Goal: Information Seeking & Learning: Find specific page/section

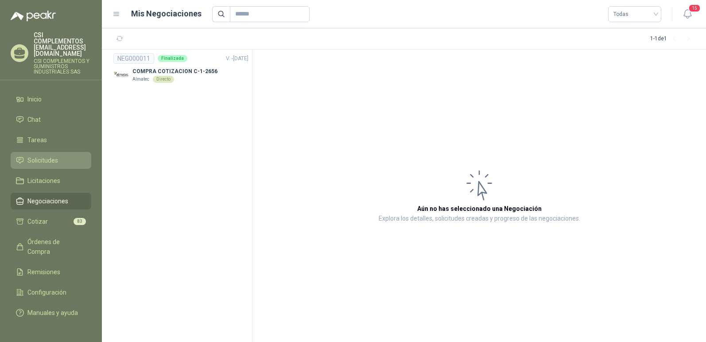
click at [45, 156] on span "Solicitudes" at bounding box center [42, 161] width 31 height 10
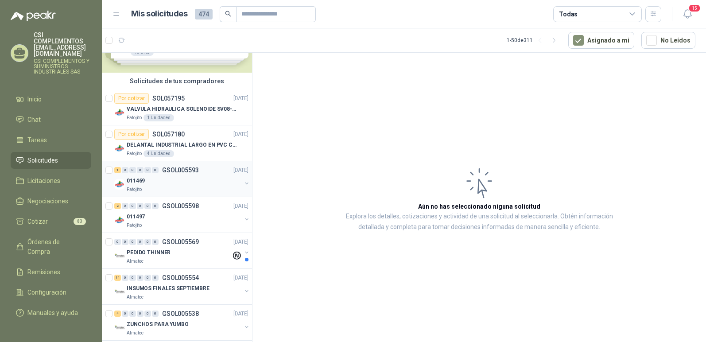
scroll to position [89, 0]
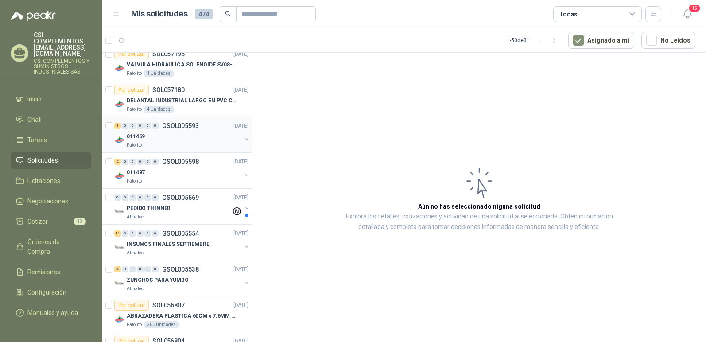
click at [131, 145] on p "Patojito" at bounding box center [134, 145] width 15 height 7
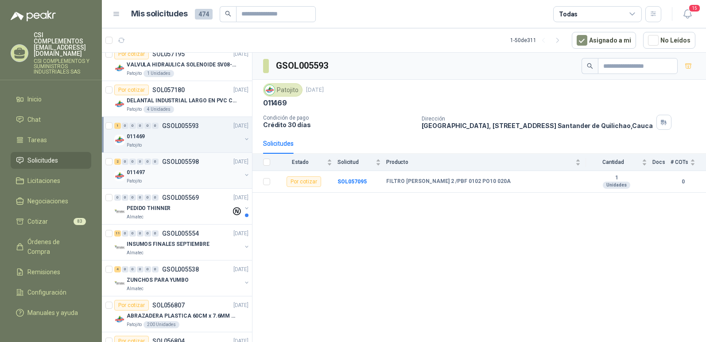
click at [150, 176] on div "011497" at bounding box center [184, 172] width 115 height 11
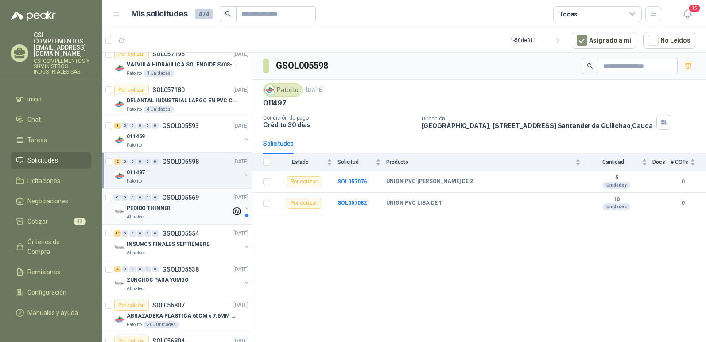
click at [164, 209] on p "PEDIDO THINNER" at bounding box center [149, 208] width 44 height 8
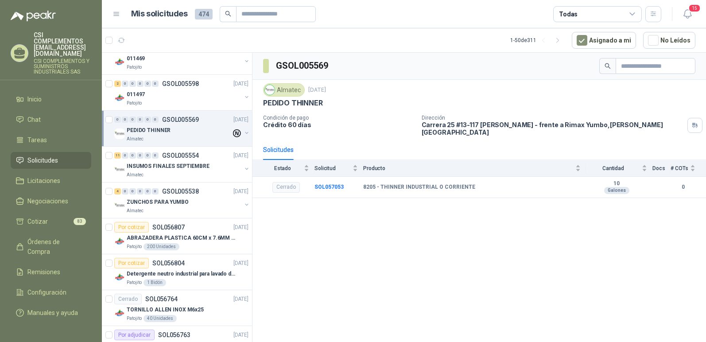
scroll to position [177, 0]
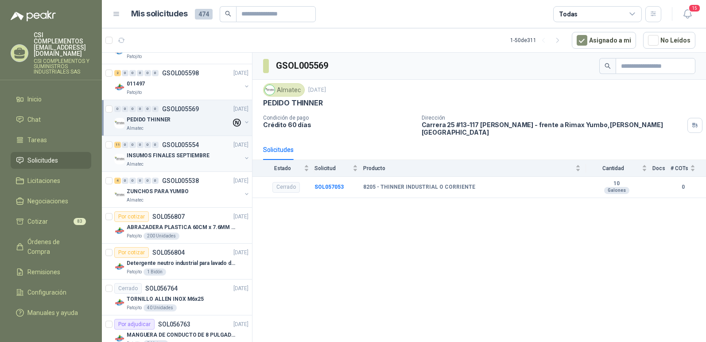
click at [153, 162] on div "Almatec" at bounding box center [184, 164] width 115 height 7
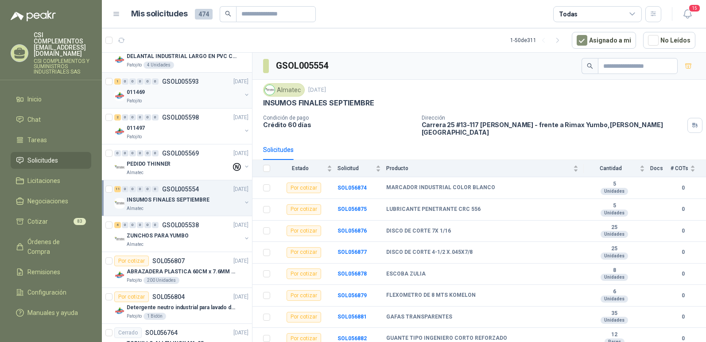
scroll to position [177, 0]
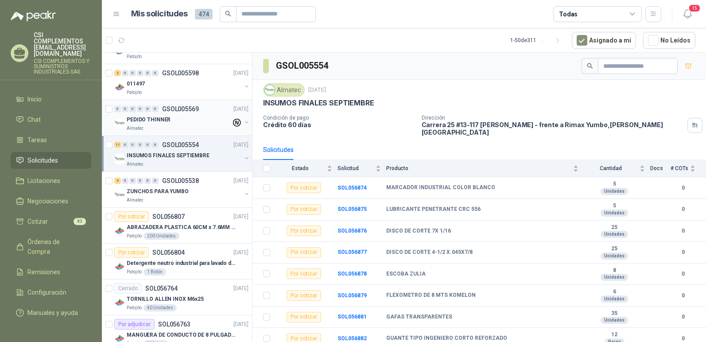
click at [188, 115] on div "PEDIDO THINNER" at bounding box center [179, 119] width 105 height 11
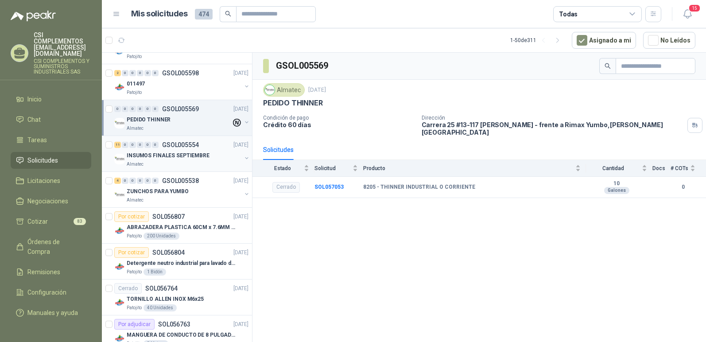
click at [166, 158] on p "INSUMOS FINALES SEPTIEMBRE" at bounding box center [168, 156] width 83 height 8
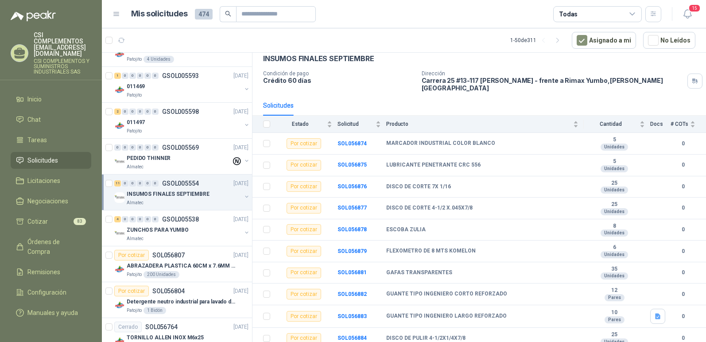
scroll to position [133, 0]
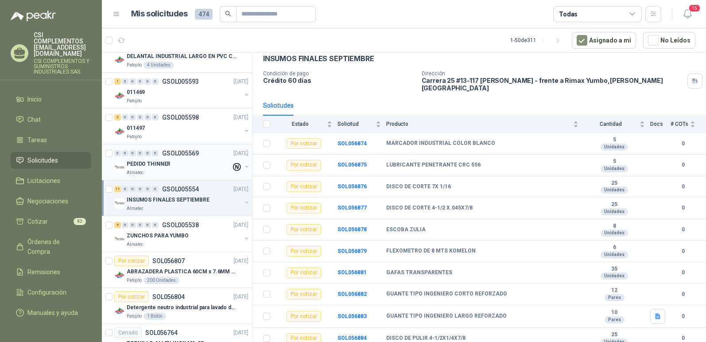
click at [169, 170] on div "Almatec" at bounding box center [179, 172] width 105 height 7
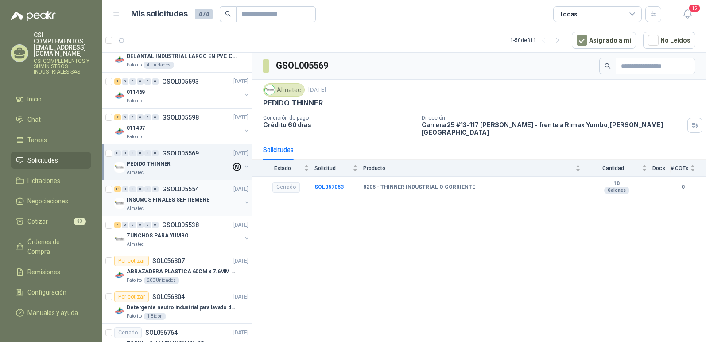
click at [162, 205] on div "INSUMOS FINALES SEPTIEMBRE" at bounding box center [184, 200] width 115 height 11
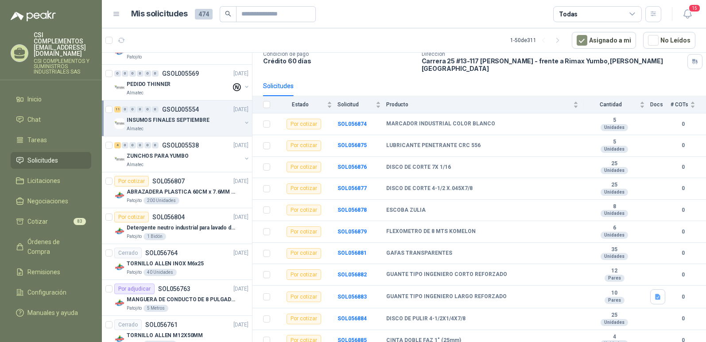
scroll to position [222, 0]
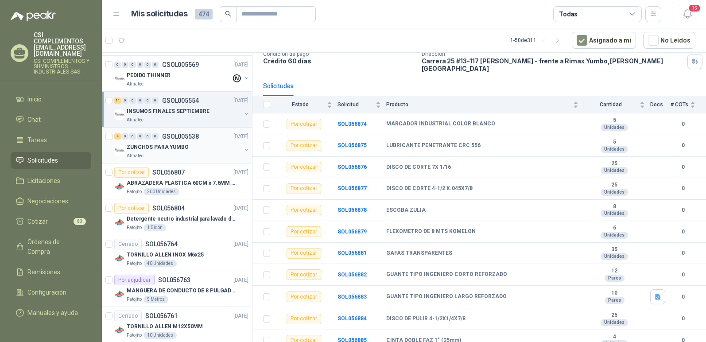
click at [168, 153] on div "Almatec" at bounding box center [184, 155] width 115 height 7
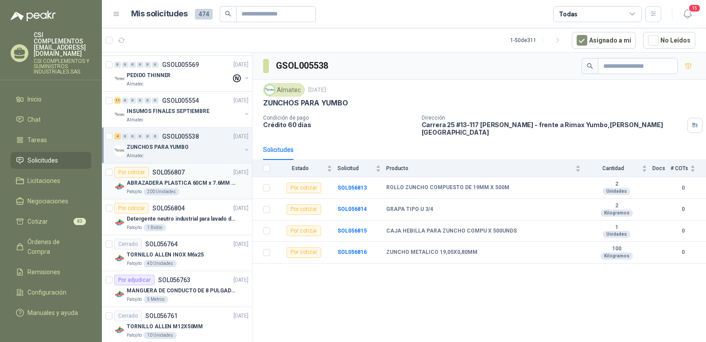
click at [179, 185] on p "ABRAZADERA PLASTICA 60CM x 7.6MM ANCHA" at bounding box center [182, 183] width 110 height 8
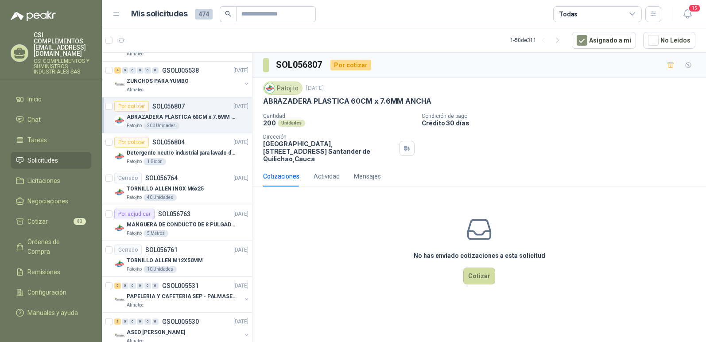
scroll to position [310, 0]
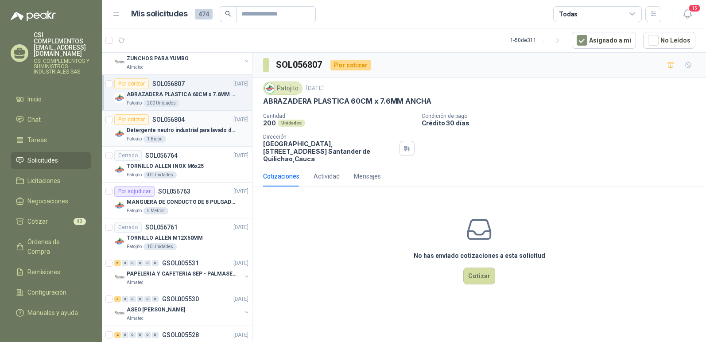
click at [181, 133] on p "Detergente neutro industrial para lavado de tanques y maquinas." at bounding box center [182, 130] width 110 height 8
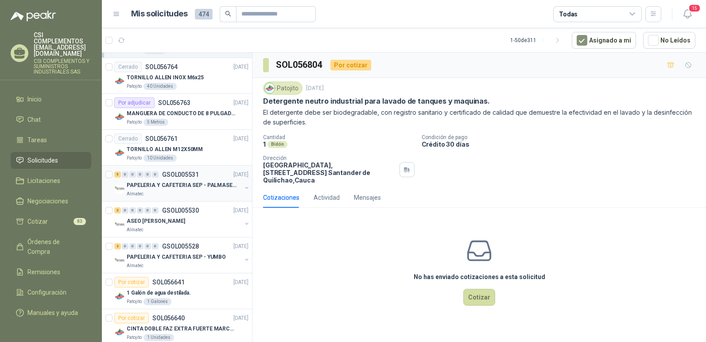
scroll to position [443, 0]
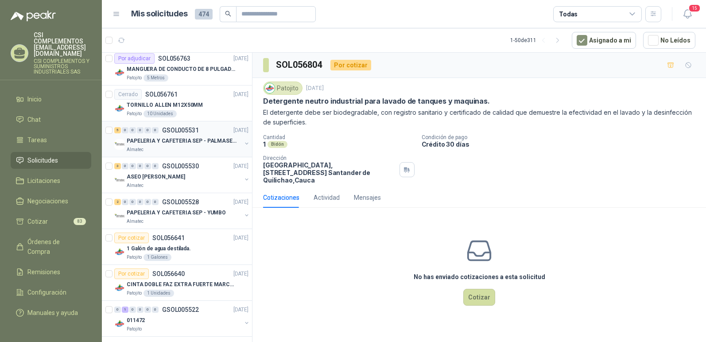
click at [185, 140] on p "PAPELERIA Y CAFETERIA SEP - PALMASECA" at bounding box center [182, 141] width 110 height 8
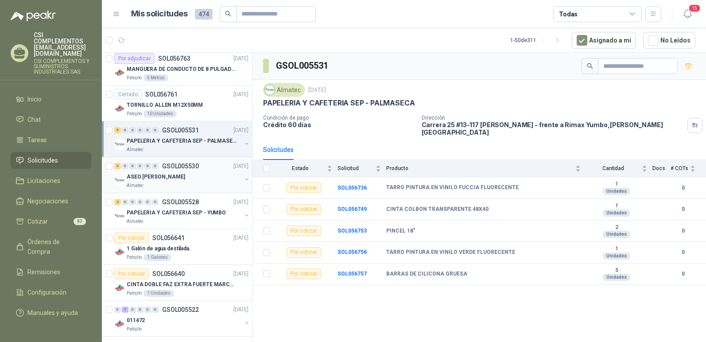
click at [162, 182] on div "ASEO SEP - YUMBO Almatec" at bounding box center [184, 180] width 115 height 18
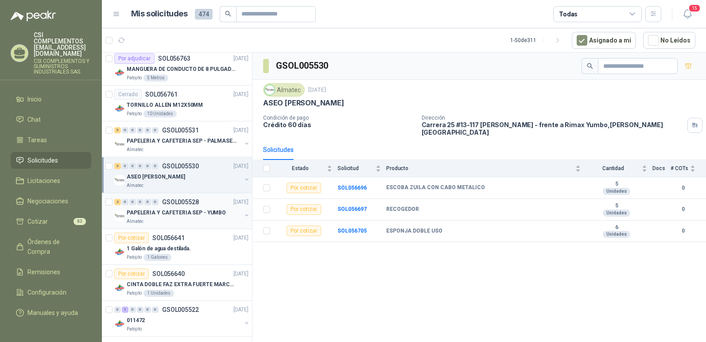
click at [162, 213] on p "PAPELERIA Y CAFETERIA SEP - YUMBO" at bounding box center [176, 213] width 99 height 8
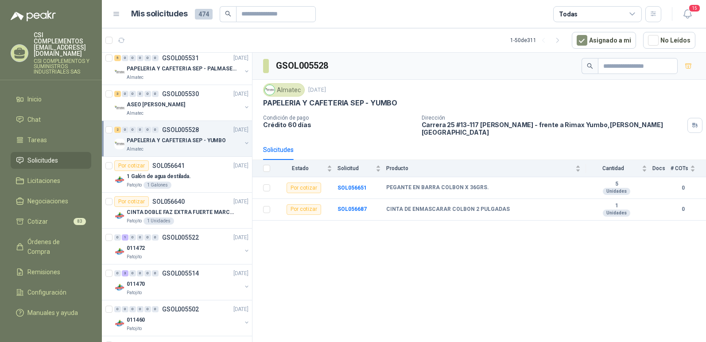
scroll to position [532, 0]
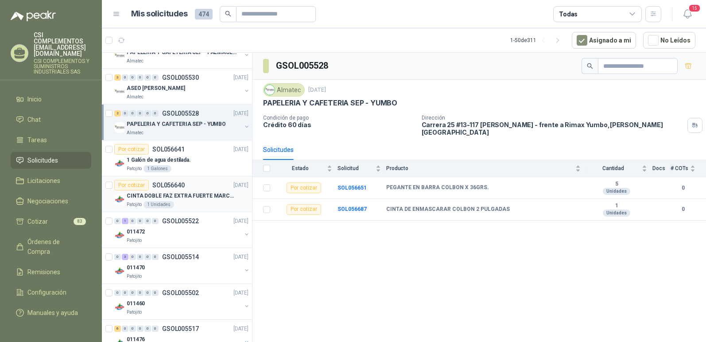
click at [190, 202] on div "Patojito 1 Unidades" at bounding box center [188, 204] width 122 height 7
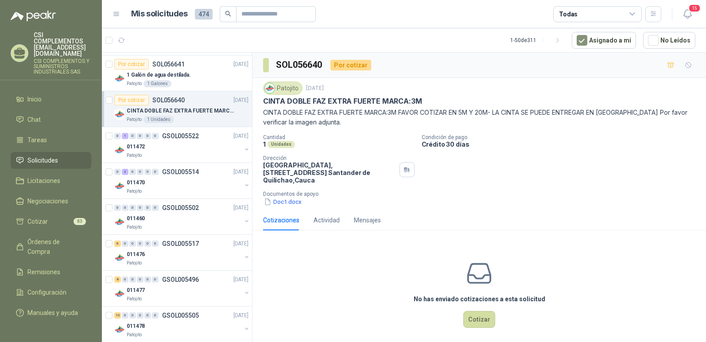
scroll to position [620, 0]
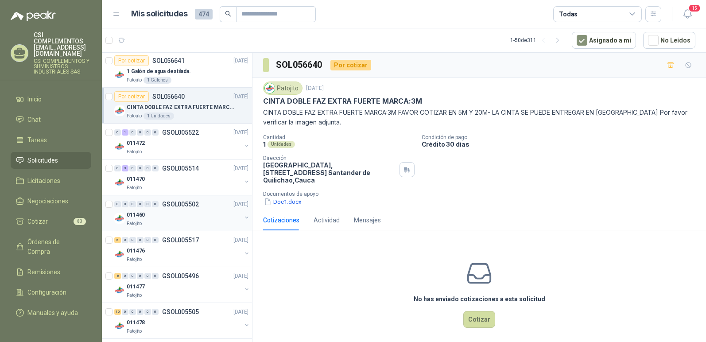
click at [172, 220] on div "011460" at bounding box center [184, 215] width 115 height 11
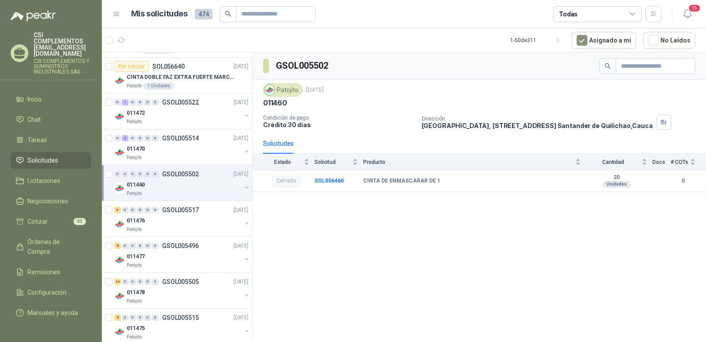
scroll to position [665, 0]
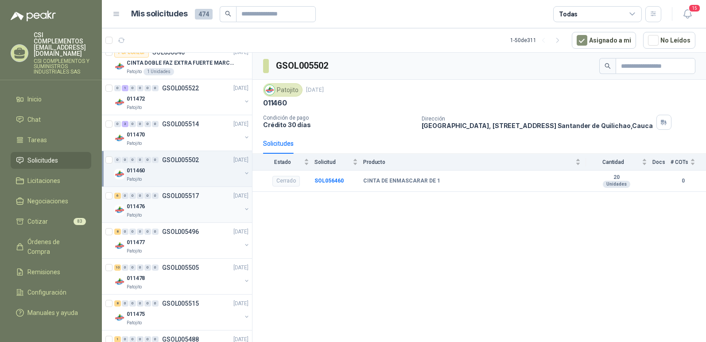
click at [171, 218] on div "Patojito" at bounding box center [184, 215] width 115 height 7
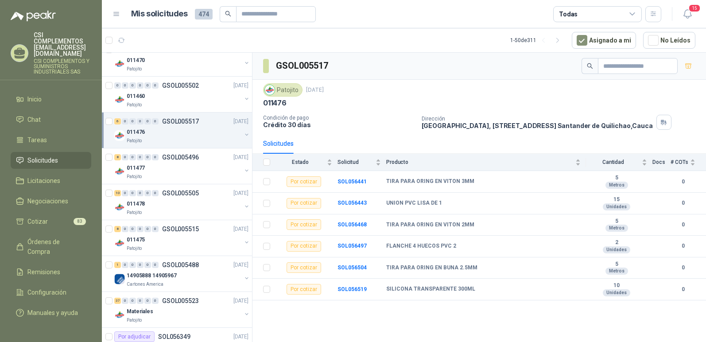
scroll to position [798, 0]
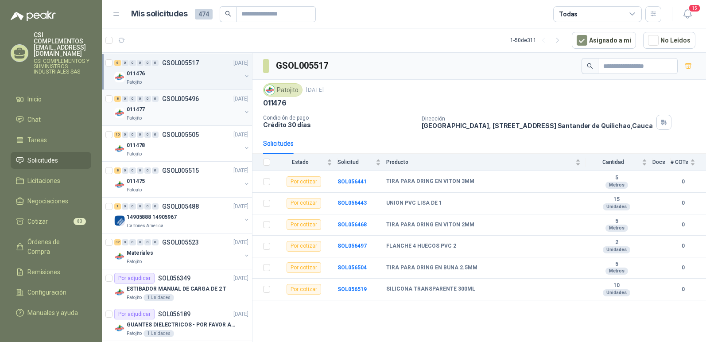
click at [185, 103] on div "8 0 0 0 0 0 GSOL005496 [DATE]" at bounding box center [182, 98] width 136 height 11
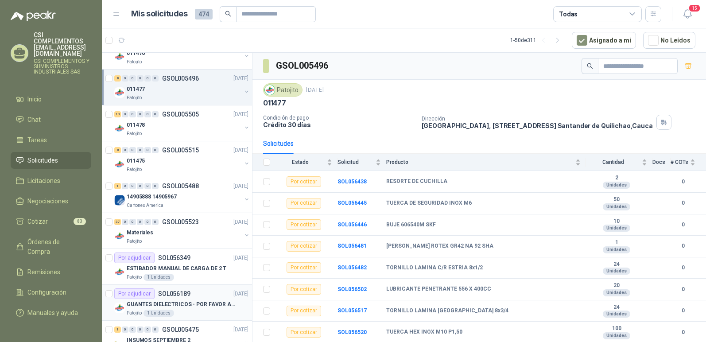
scroll to position [798, 0]
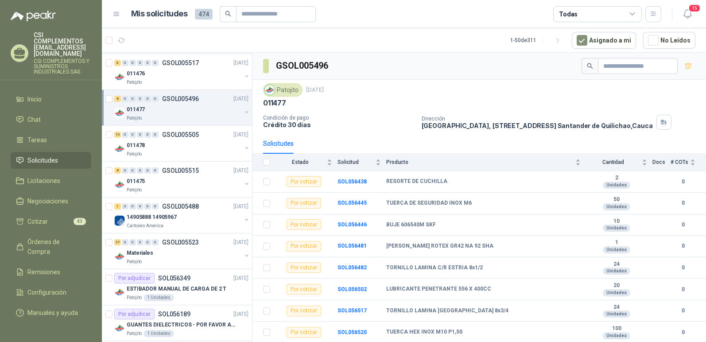
click at [185, 116] on div "Patojito" at bounding box center [184, 118] width 115 height 7
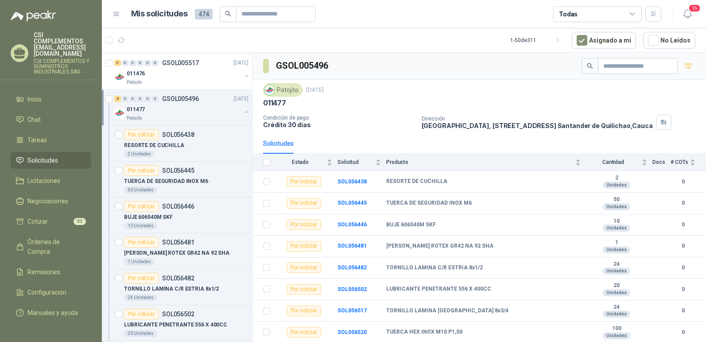
click at [185, 116] on div "Patojito" at bounding box center [184, 118] width 115 height 7
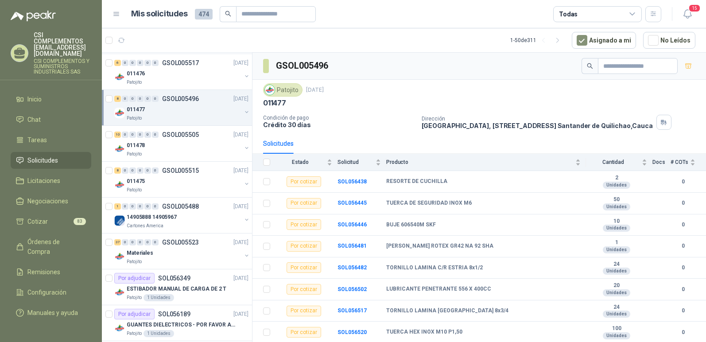
click at [49, 156] on span "Solicitudes" at bounding box center [42, 161] width 31 height 10
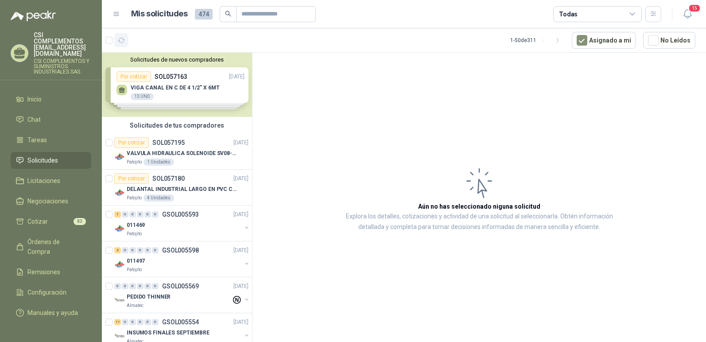
click at [118, 43] on icon "button" at bounding box center [122, 41] width 8 height 8
click at [143, 42] on icon "button" at bounding box center [143, 40] width 6 height 5
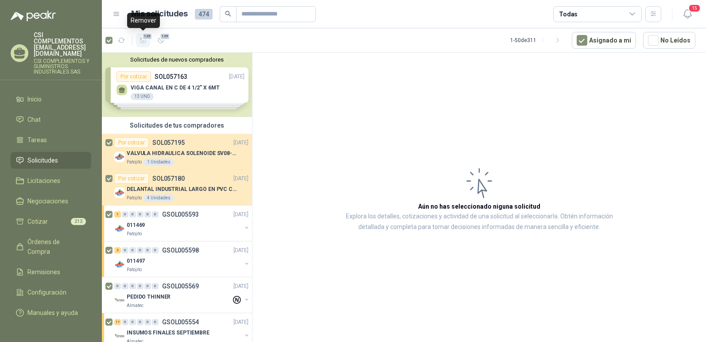
click at [141, 40] on icon "button" at bounding box center [144, 41] width 8 height 8
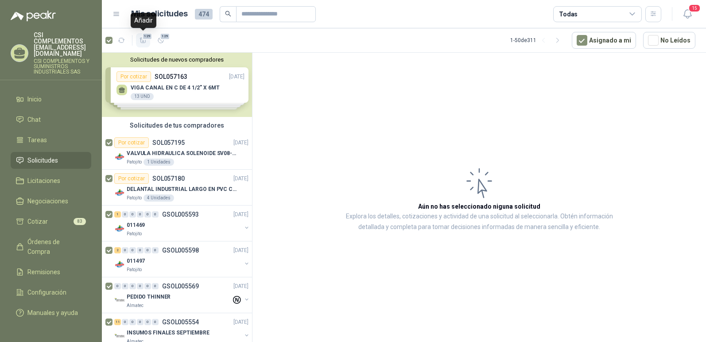
click at [143, 35] on span "129" at bounding box center [147, 36] width 11 height 7
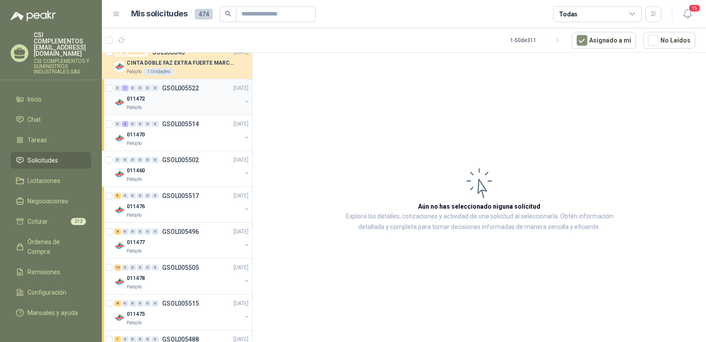
scroll to position [709, 0]
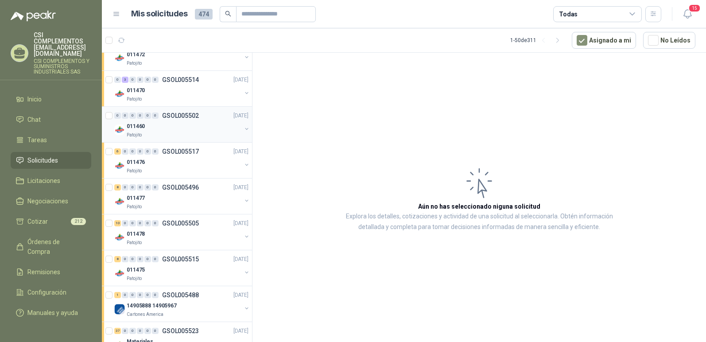
click at [170, 131] on div "011460" at bounding box center [184, 126] width 115 height 11
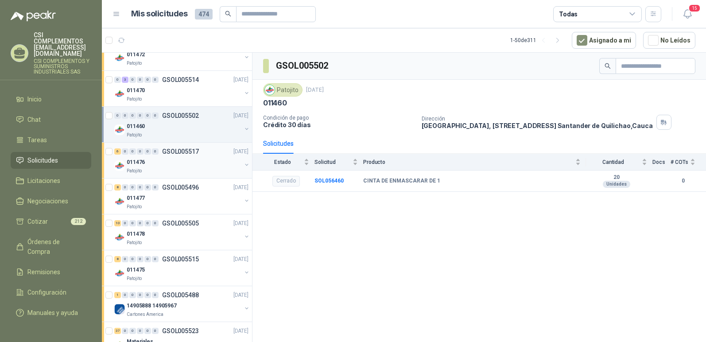
click at [173, 168] on div "Patojito" at bounding box center [184, 170] width 115 height 7
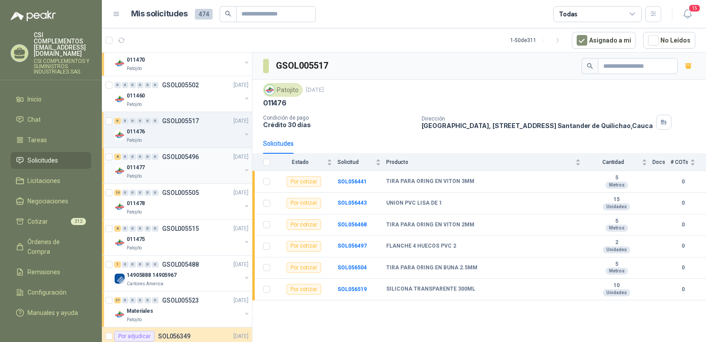
scroll to position [753, 0]
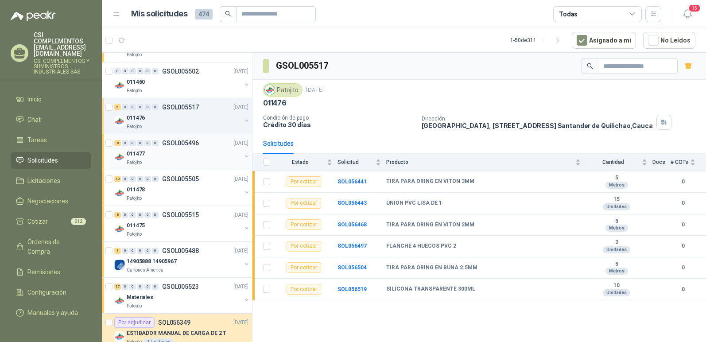
click at [176, 155] on div "011477" at bounding box center [184, 153] width 115 height 11
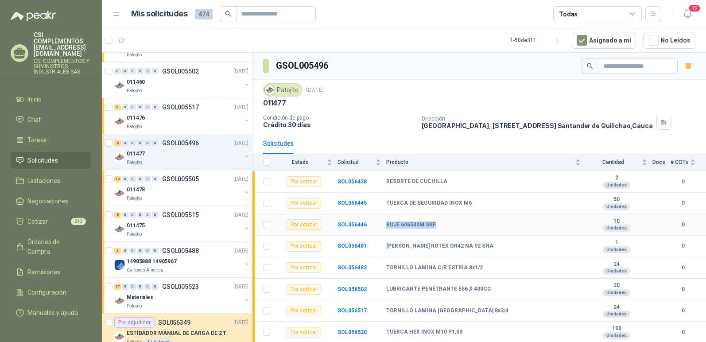
drag, startPoint x: 386, startPoint y: 223, endPoint x: 440, endPoint y: 218, distance: 54.2
click at [440, 218] on td "BUJE 606540M SKF" at bounding box center [486, 225] width 200 height 22
copy b "BUJE 606540M SKF"
click at [468, 218] on td "BUJE 606540M SKF" at bounding box center [486, 225] width 200 height 22
drag, startPoint x: 386, startPoint y: 244, endPoint x: 501, endPoint y: 241, distance: 114.3
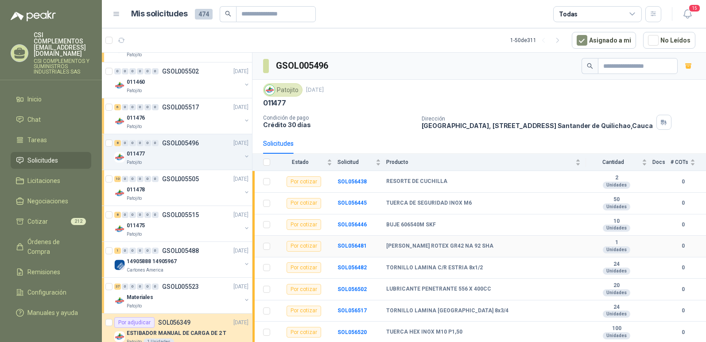
click at [501, 241] on td "[PERSON_NAME] ROTEX GR42 NA 92 SHA" at bounding box center [486, 247] width 200 height 22
copy b "[PERSON_NAME] ROTEX GR42 NA 92 SHA"
click at [514, 227] on div "BUJE 606540M SKF" at bounding box center [483, 225] width 195 height 7
drag, startPoint x: 386, startPoint y: 179, endPoint x: 453, endPoint y: 181, distance: 66.5
click at [453, 181] on div "RESORTE DE CUCHILLA" at bounding box center [483, 181] width 195 height 7
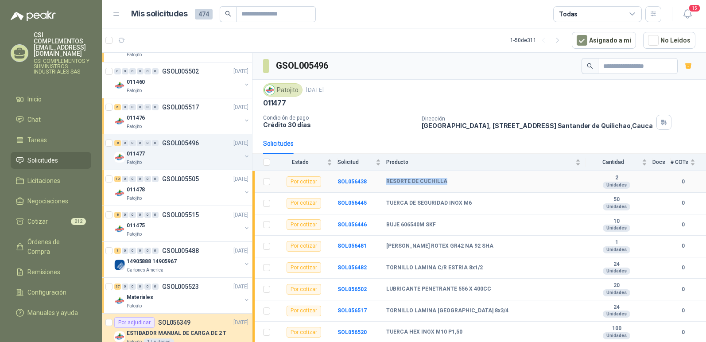
copy b "RESORTE DE CUCHILLA"
click at [471, 177] on td "RESORTE DE CUCHILLA" at bounding box center [486, 182] width 200 height 22
click at [446, 182] on div "RESORTE DE CUCHILLA" at bounding box center [483, 181] width 195 height 7
drag, startPoint x: 387, startPoint y: 201, endPoint x: 471, endPoint y: 199, distance: 84.2
click at [471, 200] on div "TUERCA DE SEGURIDAD INOX M6" at bounding box center [483, 203] width 195 height 7
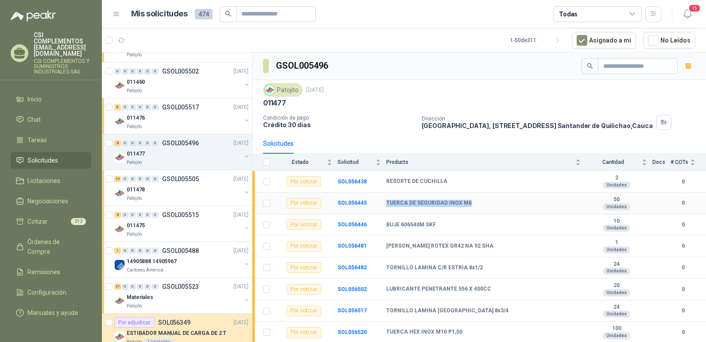
copy b "TUERCA DE SEGURIDAD INOX M6"
click at [489, 176] on td "RESORTE DE CUCHILLA" at bounding box center [486, 182] width 200 height 22
drag, startPoint x: 387, startPoint y: 286, endPoint x: 502, endPoint y: 286, distance: 115.6
click at [502, 286] on div "LUBRICANTE PENETRANTE 556 X 400CC" at bounding box center [483, 289] width 195 height 7
copy b "LUBRICANTE PENETRANTE 556 X 400CC"
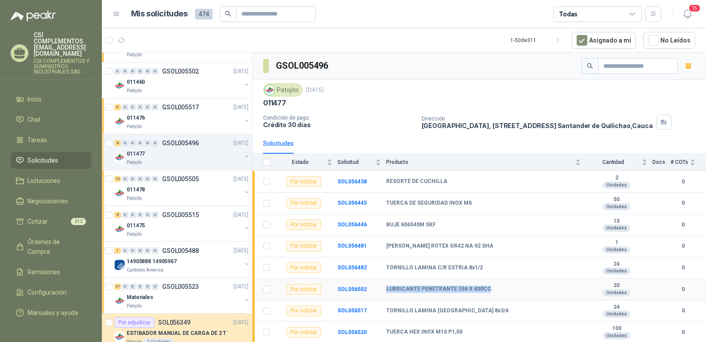
click at [494, 283] on td "LUBRICANTE PENETRANTE 556 X 400CC" at bounding box center [486, 290] width 200 height 22
click at [186, 191] on div "011478" at bounding box center [184, 189] width 115 height 11
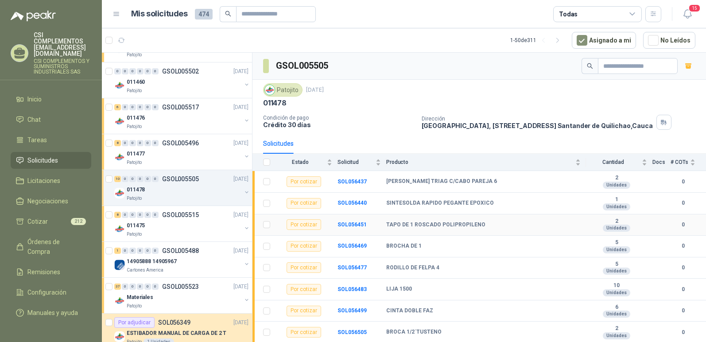
scroll to position [41, 0]
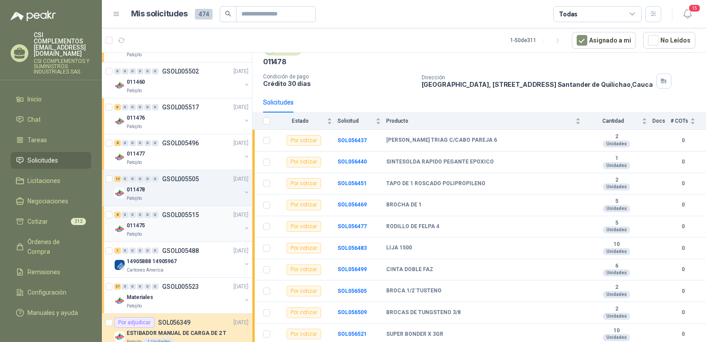
click at [193, 220] on div "011475" at bounding box center [184, 225] width 115 height 11
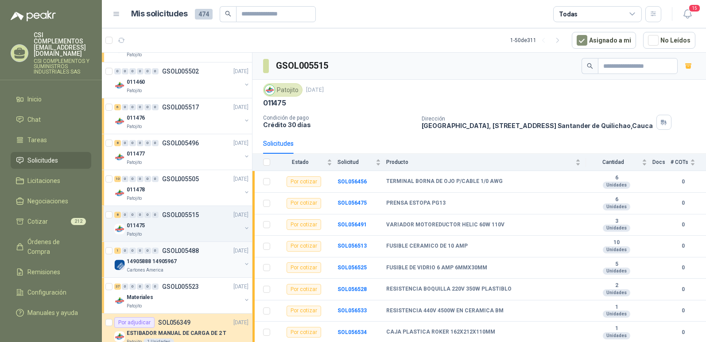
click at [179, 257] on div "14905888 14905967" at bounding box center [184, 261] width 115 height 11
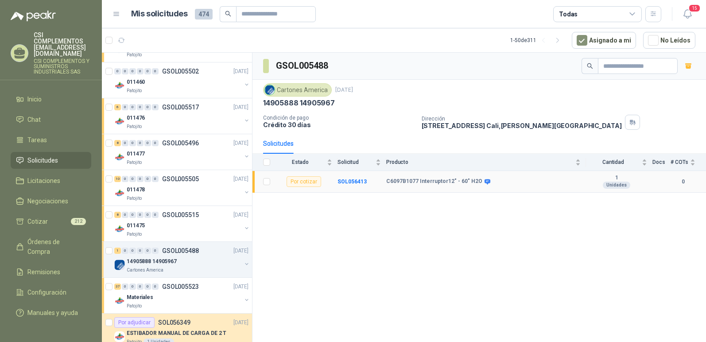
click at [388, 179] on b "C6097B1077 Interruptor12" - 60" H2O" at bounding box center [434, 181] width 96 height 7
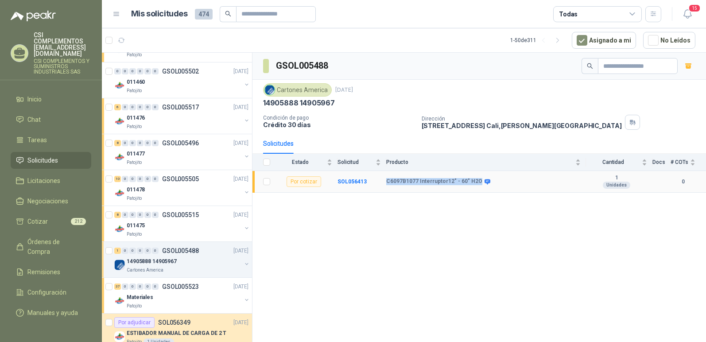
drag, startPoint x: 388, startPoint y: 179, endPoint x: 471, endPoint y: 180, distance: 82.9
click at [471, 180] on b "C6097B1077 Interruptor12" - 60" H2O" at bounding box center [434, 181] width 96 height 7
